Goal: Use online tool/utility: Utilize a website feature to perform a specific function

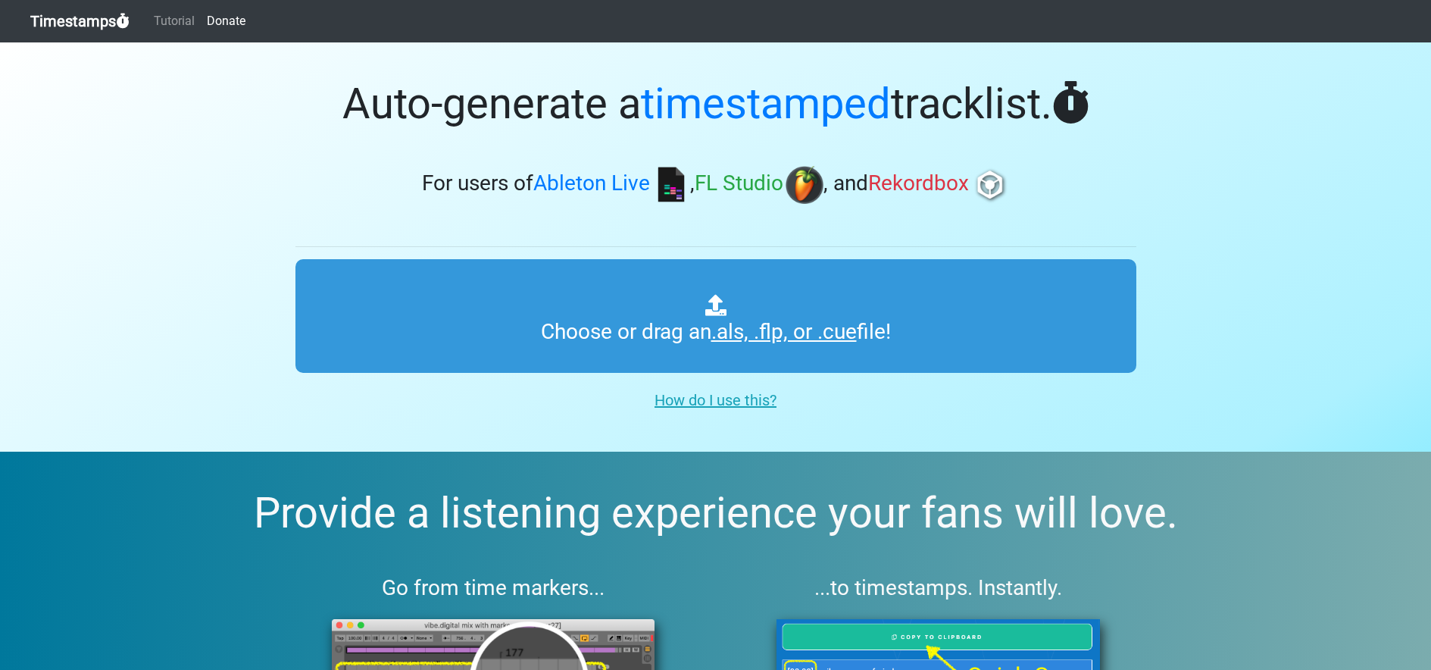
type input "C:\fakepath\פרק 33.als"
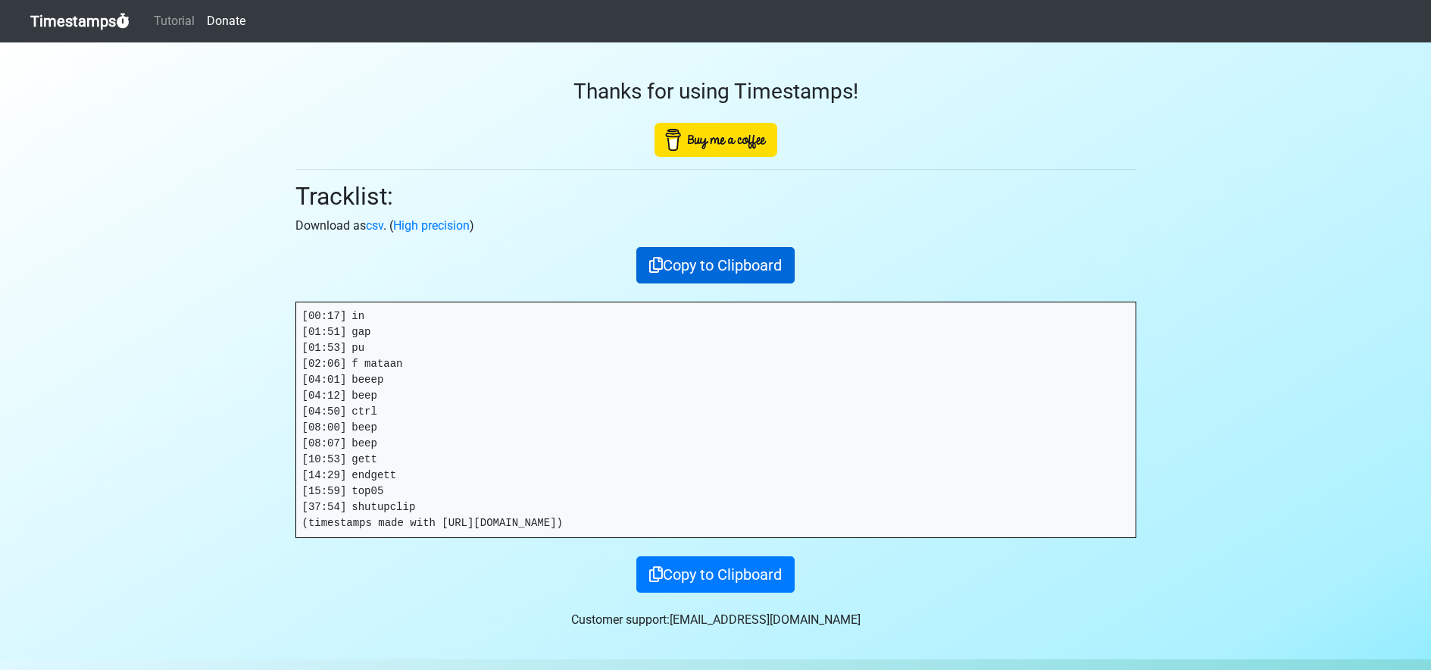
click at [692, 276] on button "Copy to Clipboard" at bounding box center [715, 265] width 158 height 36
click at [97, 26] on link "Timestamps" at bounding box center [79, 21] width 99 height 30
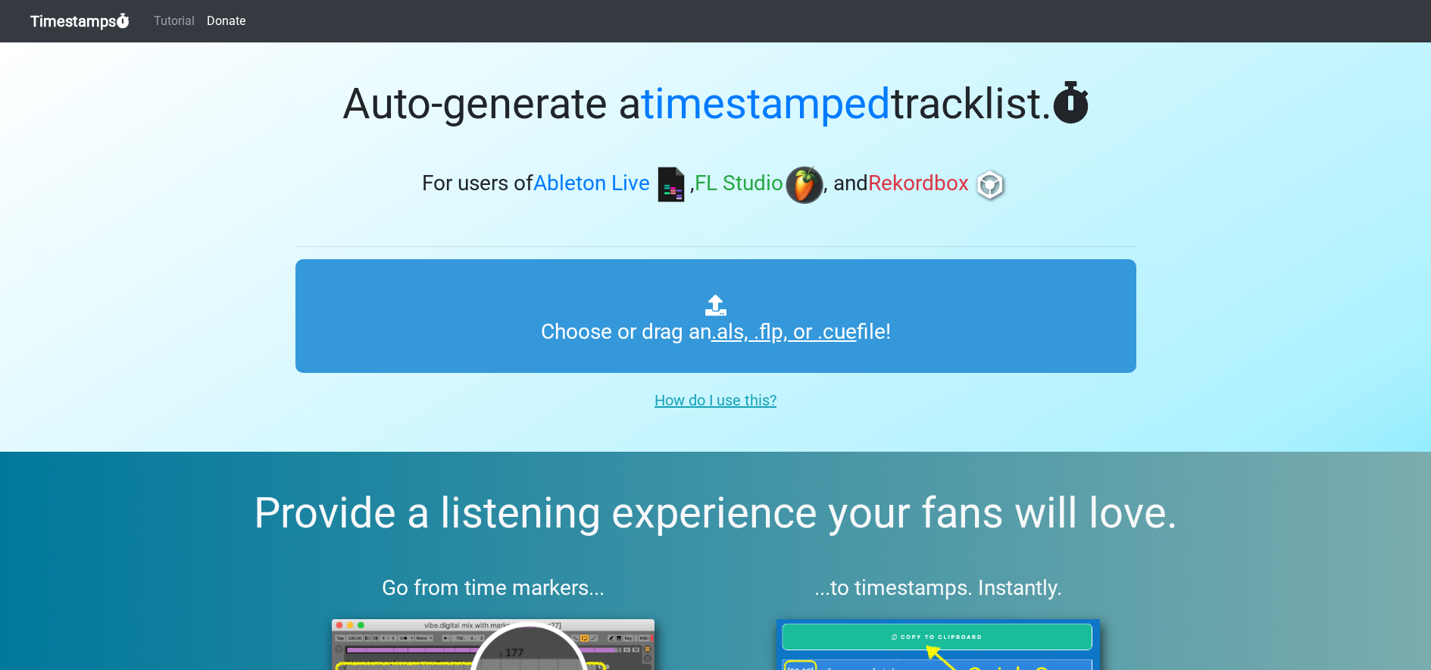
type input "C:\fakepath\פרק 172.als"
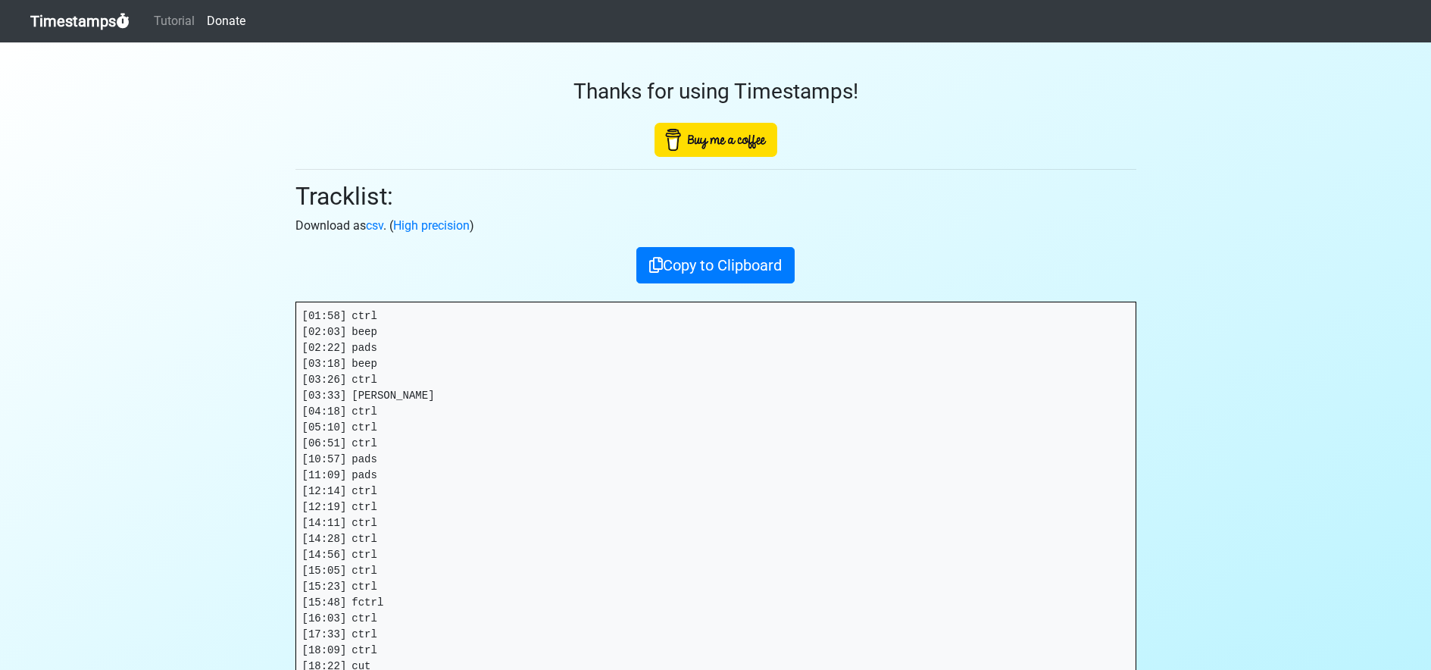
click at [688, 283] on div "Thanks for using Timestamps! Tracklist: Download as csv . ( High precision ) Co…" at bounding box center [715, 587] width 863 height 1091
click at [686, 273] on button "Copy to Clipboard" at bounding box center [715, 265] width 158 height 36
click at [76, 23] on link "Timestamps" at bounding box center [79, 21] width 99 height 30
